Goal: Transaction & Acquisition: Purchase product/service

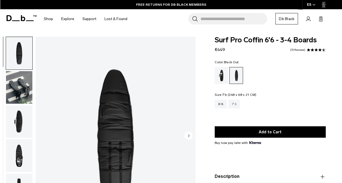
click at [234, 106] on div "7'6" at bounding box center [234, 104] width 12 height 9
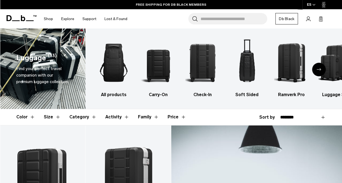
click at [317, 70] on icon "Next slide" at bounding box center [319, 69] width 4 height 2
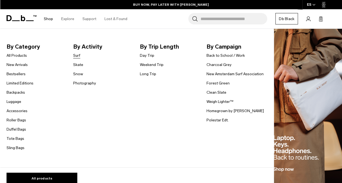
click at [74, 57] on link "Surf" at bounding box center [76, 56] width 7 height 6
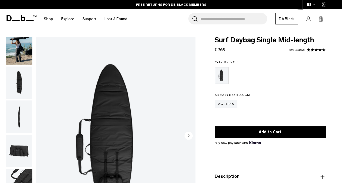
click at [23, 56] on img "button" at bounding box center [19, 48] width 26 height 33
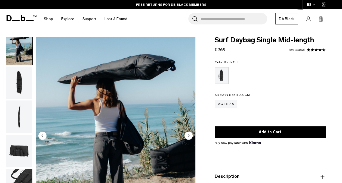
scroll to position [34, 0]
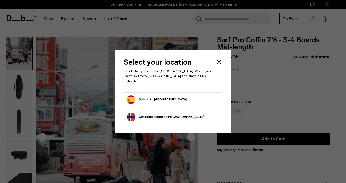
click at [218, 65] on icon "Close" at bounding box center [219, 62] width 7 height 7
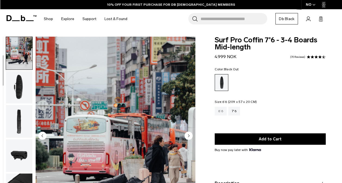
click at [223, 112] on div "6’6" at bounding box center [221, 111] width 12 height 9
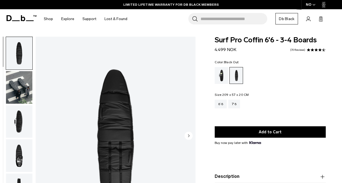
click at [14, 84] on img "button" at bounding box center [19, 87] width 26 height 33
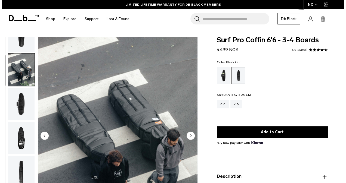
scroll to position [34, 0]
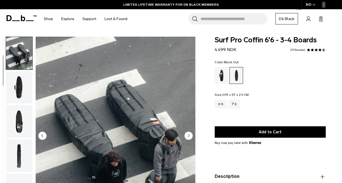
click at [315, 6] on span "button" at bounding box center [313, 5] width 3 height 4
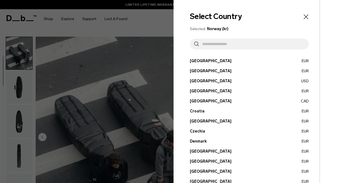
click at [199, 60] on button "[GEOGRAPHIC_DATA] EUR" at bounding box center [249, 61] width 119 height 6
